Goal: Check status: Check status

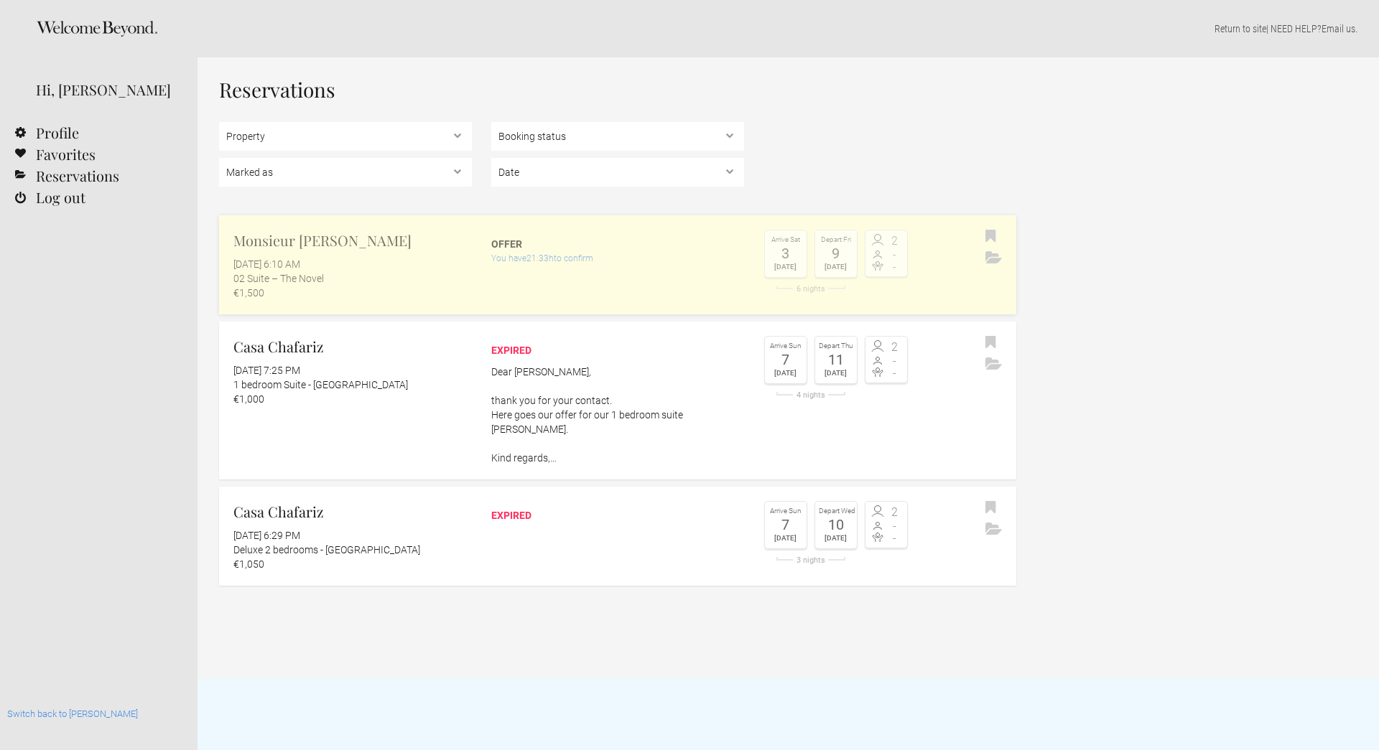
click at [443, 277] on div "02 Suite – The Novel" at bounding box center [352, 278] width 238 height 14
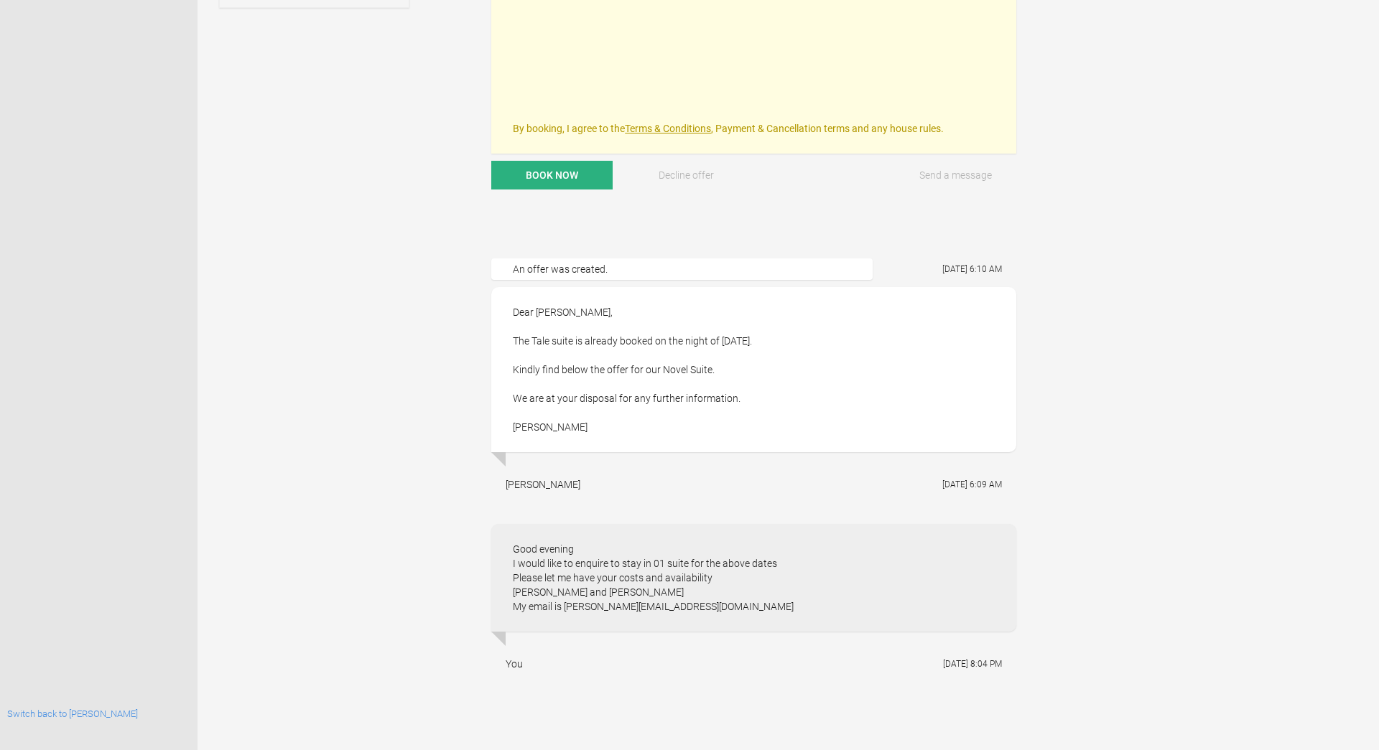
scroll to position [745, 0]
click at [47, 715] on link "Switch back to [PERSON_NAME]" at bounding box center [72, 714] width 131 height 11
